Goal: Task Accomplishment & Management: Manage account settings

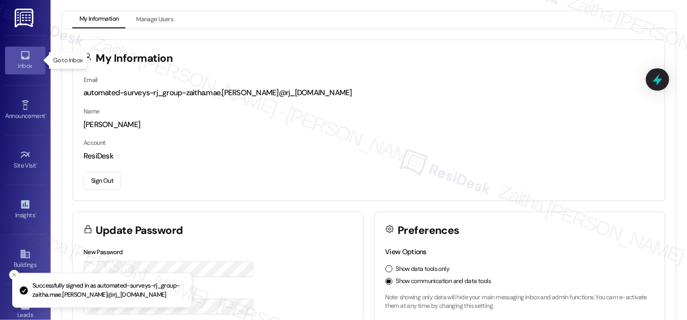
click at [8, 66] on div "Inbox" at bounding box center [25, 66] width 51 height 10
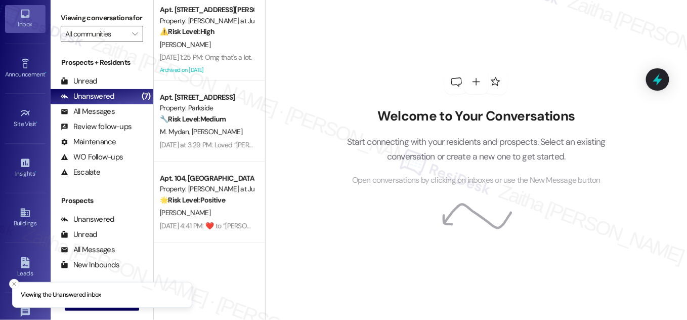
scroll to position [159, 0]
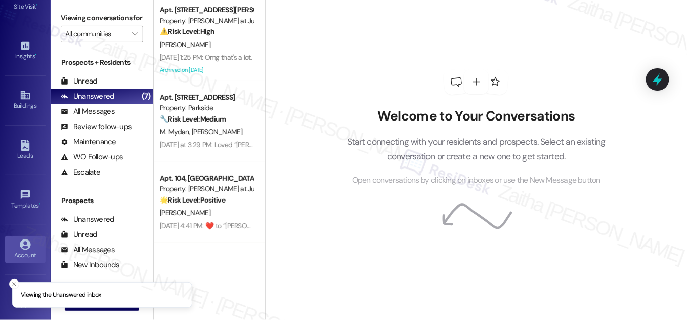
click at [22, 253] on div "Account" at bounding box center [25, 255] width 51 height 10
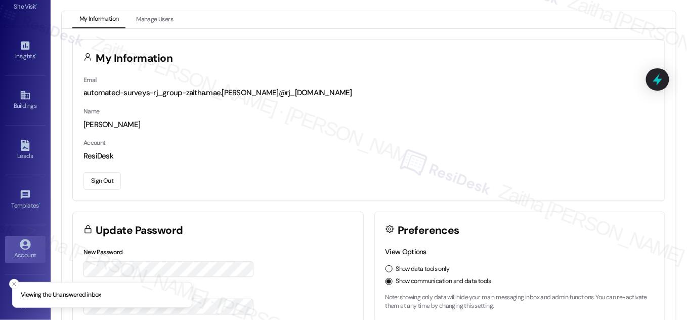
click at [103, 181] on button "Sign Out" at bounding box center [101, 181] width 37 height 18
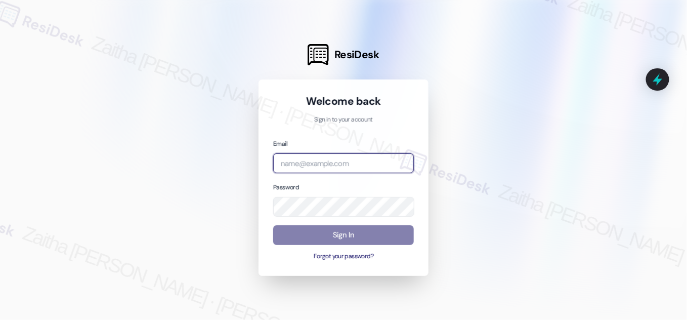
click at [326, 167] on input "email" at bounding box center [343, 163] width 141 height 20
type input "[EMAIL_ADDRESS][PERSON_NAME][DOMAIN_NAME]"
